Goal: Transaction & Acquisition: Book appointment/travel/reservation

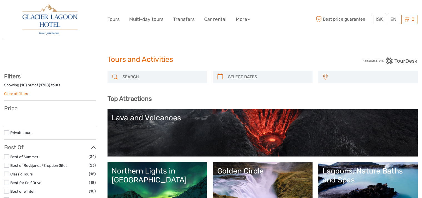
select select
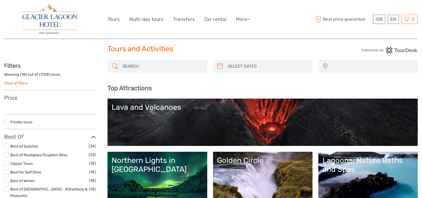
select select
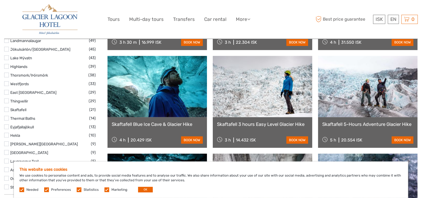
scroll to position [396, 0]
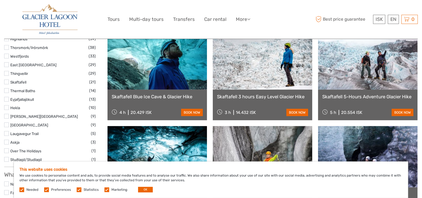
click at [105, 189] on label at bounding box center [106, 189] width 5 height 5
click at [0, 0] on input "checkbox" at bounding box center [0, 0] width 0 height 0
click at [79, 188] on label at bounding box center [79, 189] width 5 height 5
click at [0, 0] on input "checkbox" at bounding box center [0, 0] width 0 height 0
click at [143, 188] on button "OK" at bounding box center [145, 189] width 15 height 6
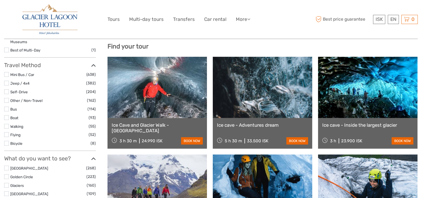
scroll to position [147, 0]
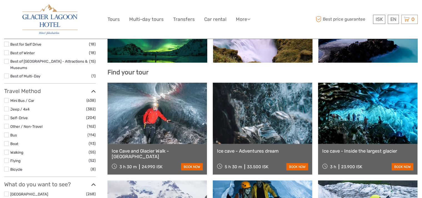
click at [163, 119] on link at bounding box center [157, 113] width 99 height 61
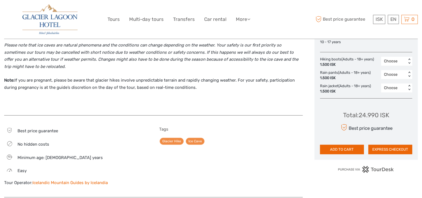
scroll to position [281, 0]
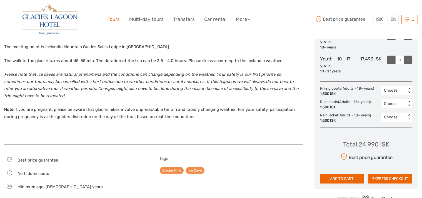
click at [113, 18] on link "Tours" at bounding box center [114, 19] width 12 height 8
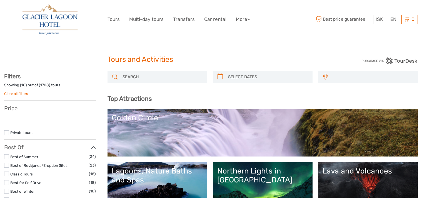
select select
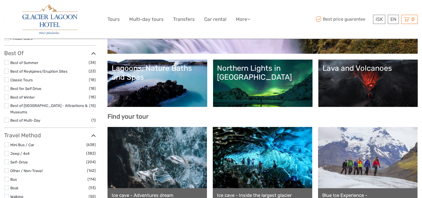
click at [260, 82] on link "Northern Lights in [GEOGRAPHIC_DATA]" at bounding box center [262, 83] width 91 height 39
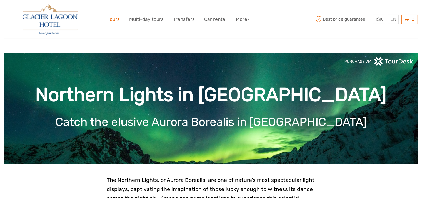
click at [111, 21] on link "Tours" at bounding box center [114, 19] width 12 height 8
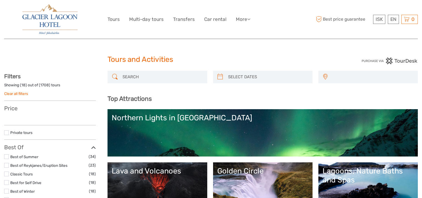
select select
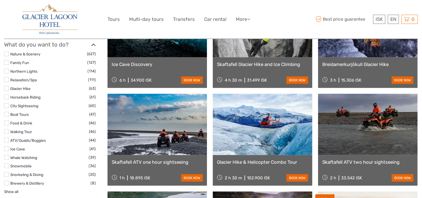
scroll to position [528, 0]
